Goal: Browse casually

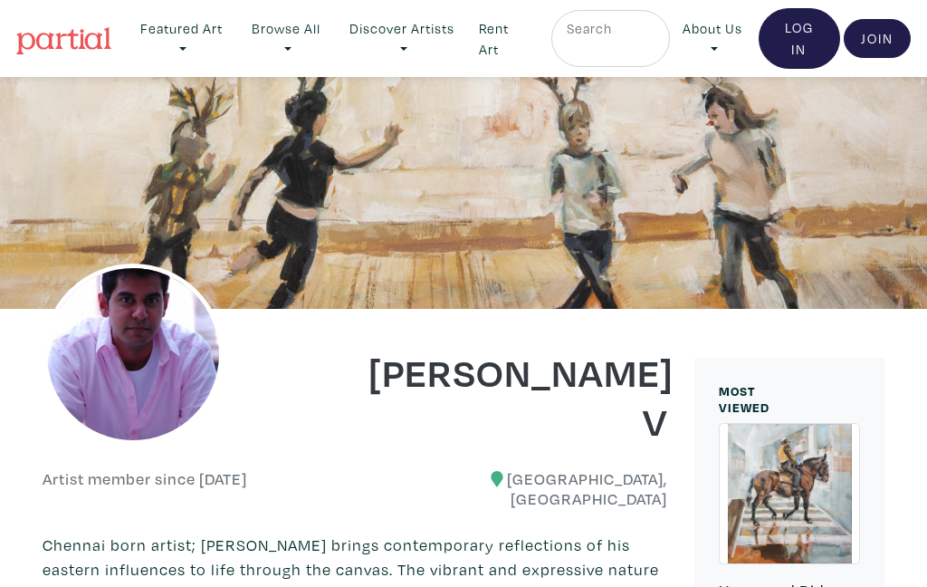
click at [184, 385] on img at bounding box center [133, 354] width 181 height 181
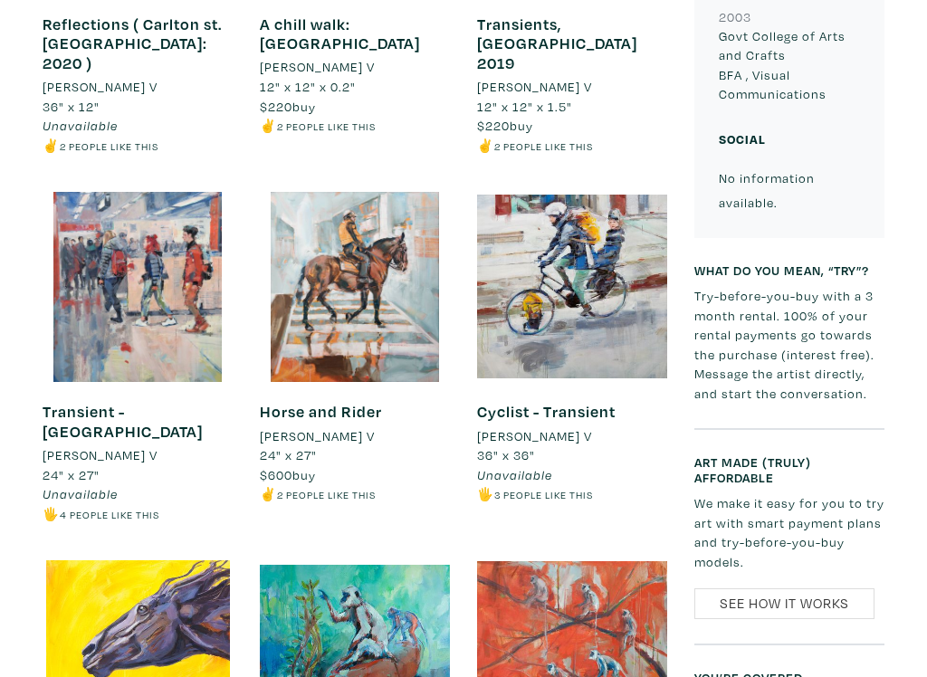
scroll to position [1025, 0]
click at [588, 245] on div at bounding box center [572, 287] width 190 height 190
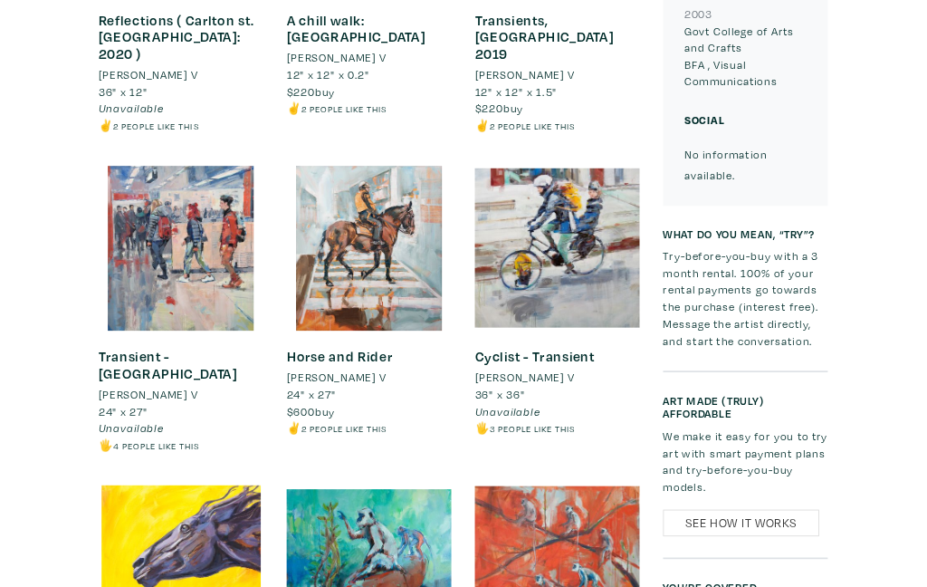
scroll to position [1077, 0]
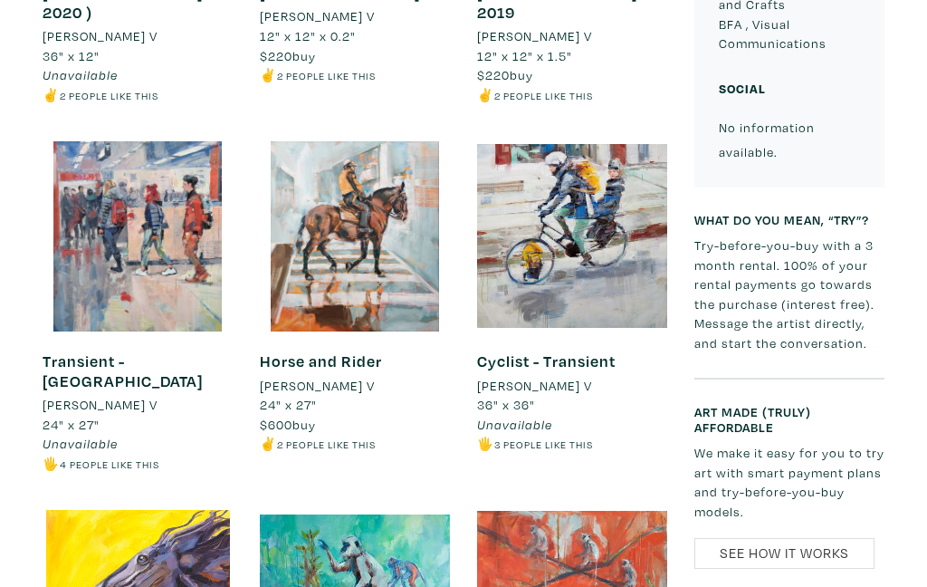
click at [167, 203] on div at bounding box center [138, 236] width 190 height 190
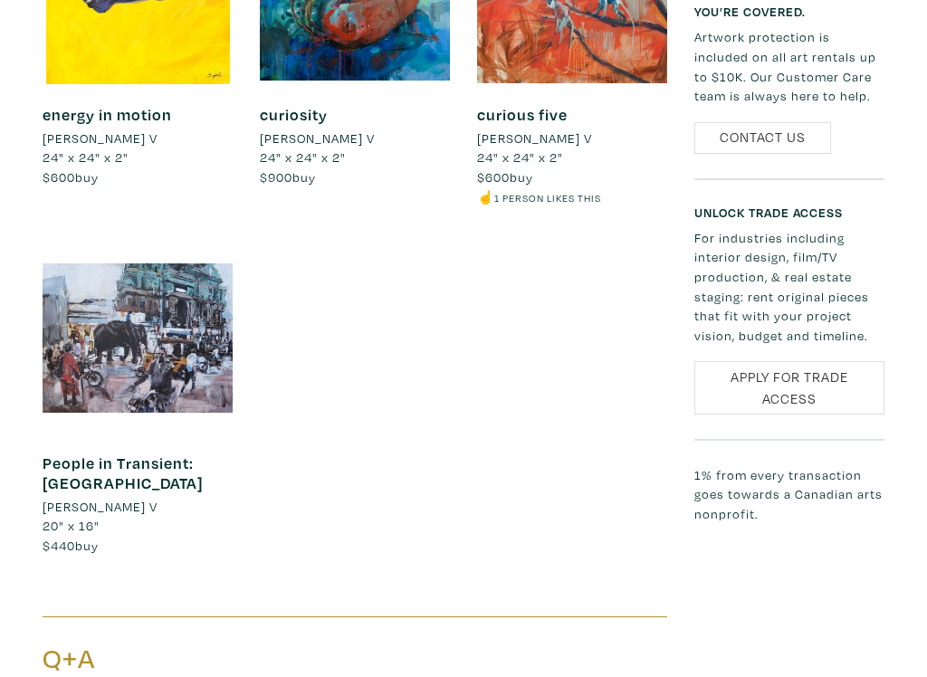
click at [162, 255] on div at bounding box center [138, 340] width 190 height 190
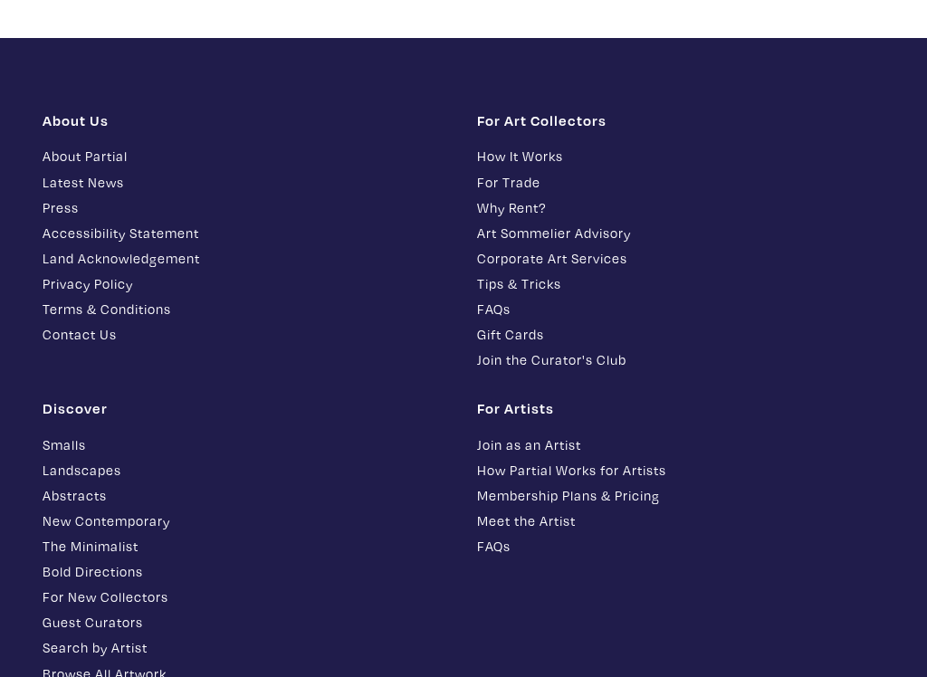
scroll to position [2705, 0]
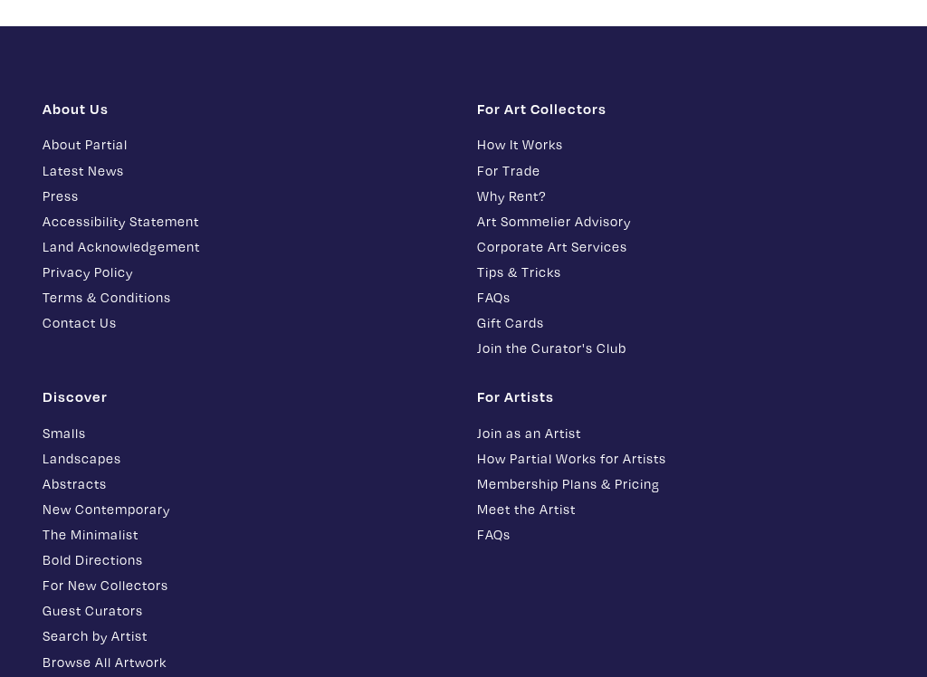
click at [104, 525] on link "The Minimalist" at bounding box center [247, 535] width 408 height 21
